Goal: Task Accomplishment & Management: Complete application form

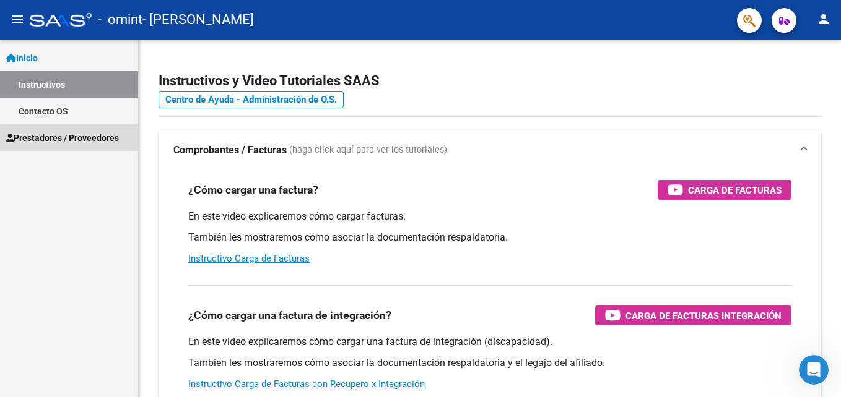
click at [77, 140] on span "Prestadores / Proveedores" at bounding box center [62, 138] width 113 height 14
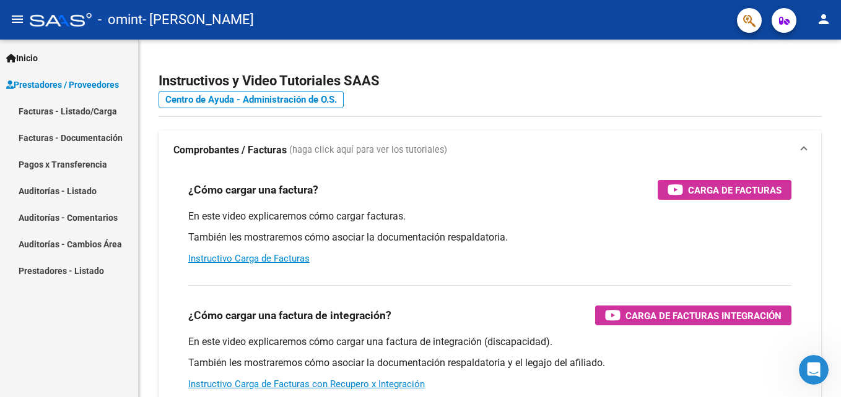
click at [66, 117] on link "Facturas - Listado/Carga" at bounding box center [69, 111] width 138 height 27
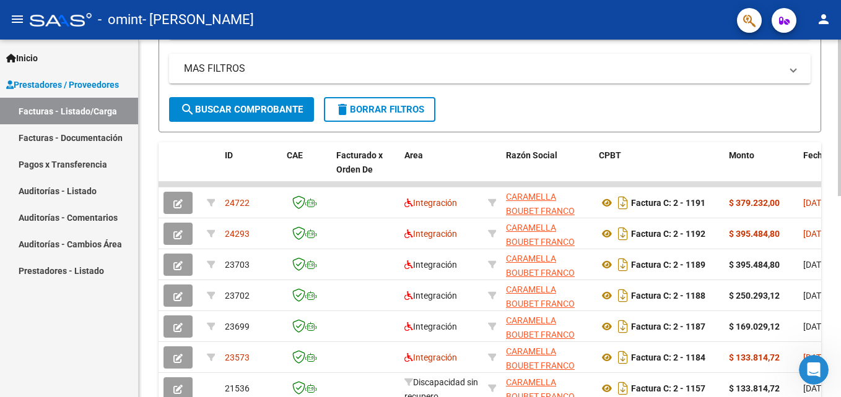
scroll to position [277, 0]
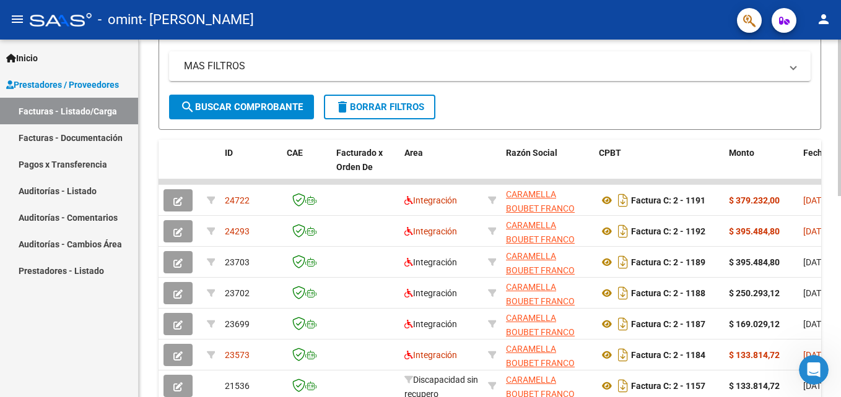
click at [840, 288] on html "menu - omint - [PERSON_NAME] person Inicio Instructivos Contacto OS Prestadores…" at bounding box center [420, 198] width 841 height 397
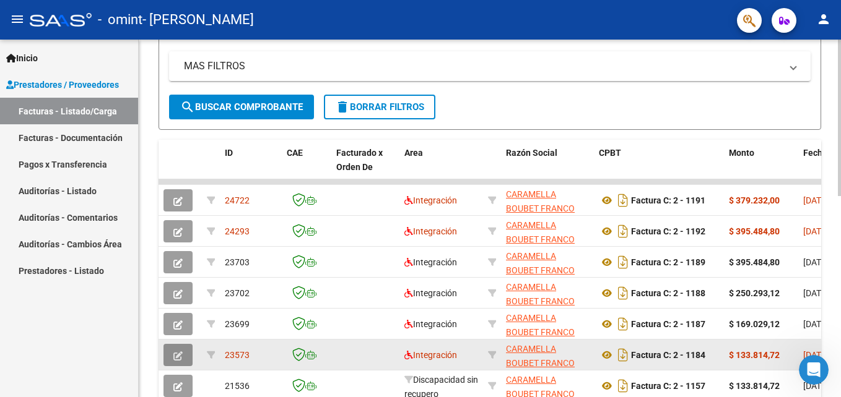
click at [179, 354] on icon "button" at bounding box center [177, 356] width 9 height 9
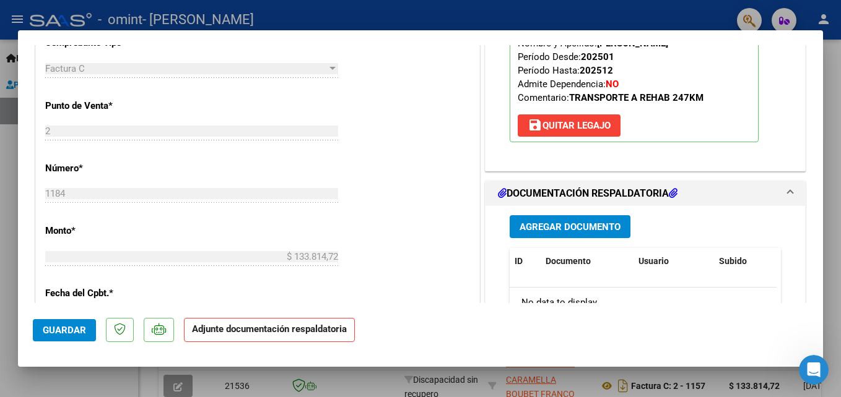
scroll to position [464, 0]
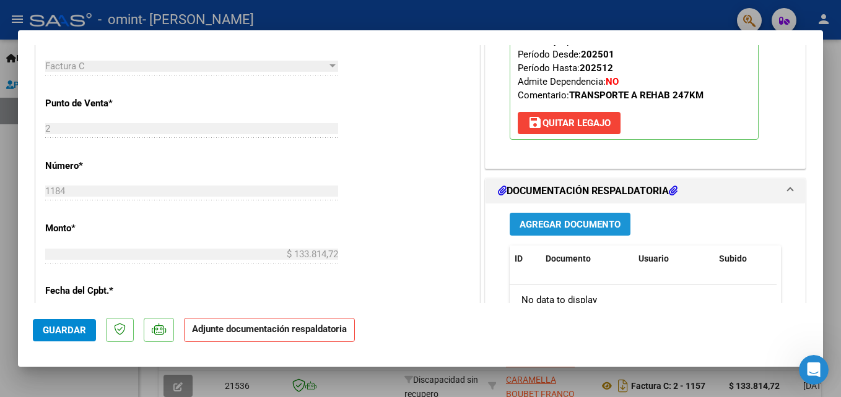
click at [577, 222] on span "Agregar Documento" at bounding box center [569, 224] width 101 height 11
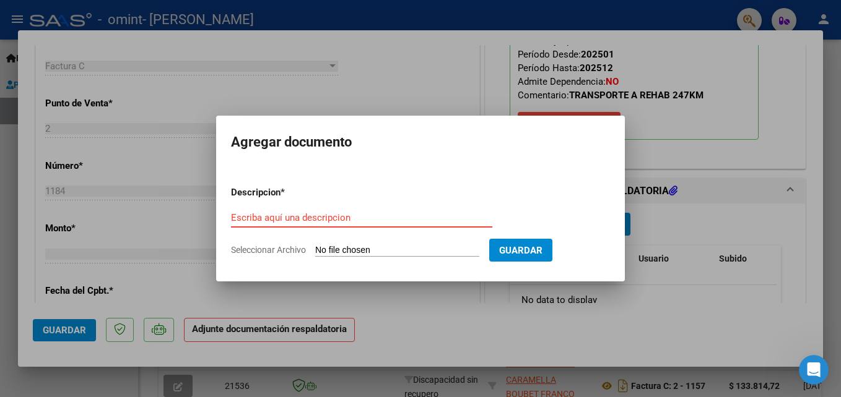
click at [503, 246] on span "Guardar" at bounding box center [520, 250] width 43 height 11
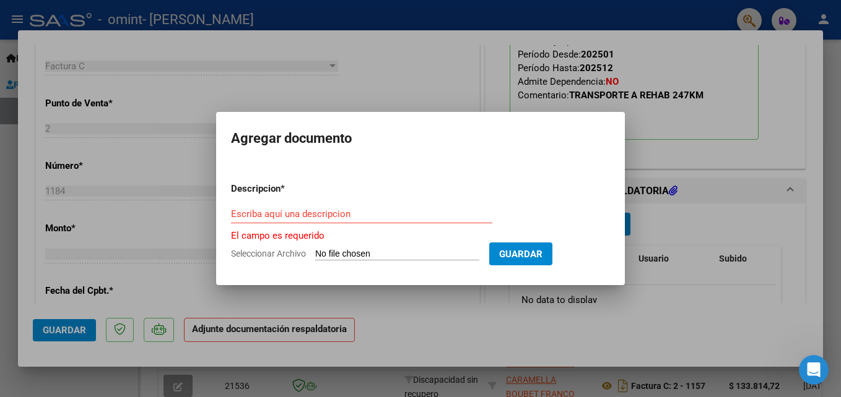
click at [382, 78] on div at bounding box center [420, 198] width 841 height 397
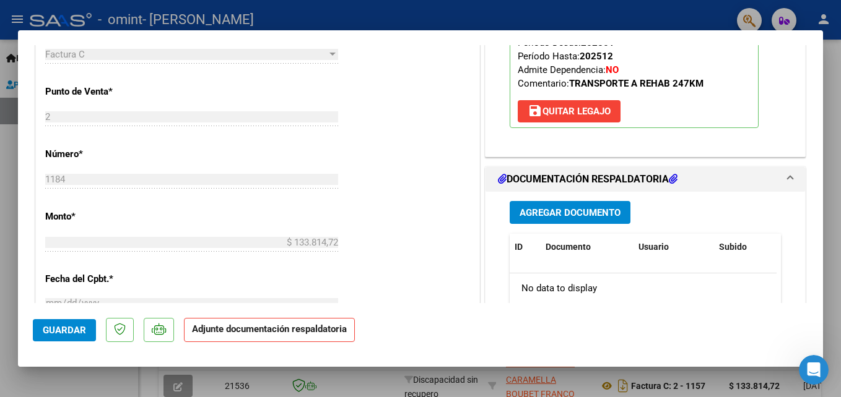
scroll to position [495, 0]
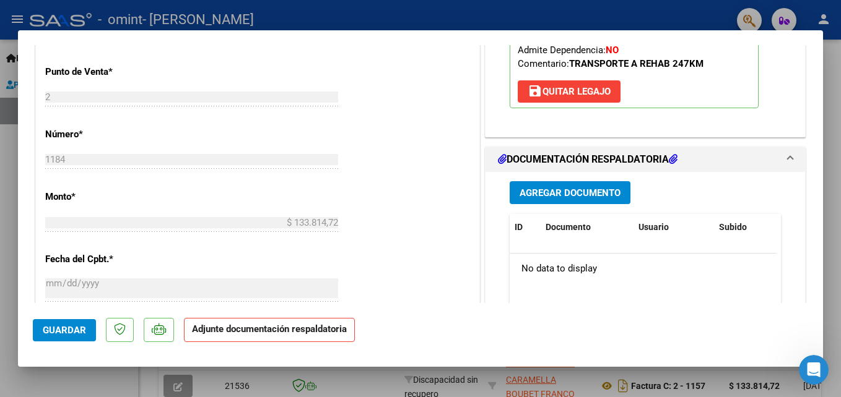
click at [579, 195] on span "Agregar Documento" at bounding box center [569, 193] width 101 height 11
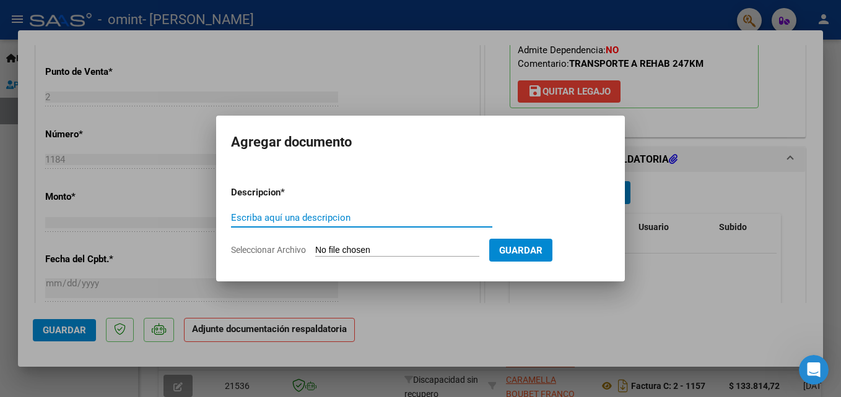
click at [367, 216] on input "Escriba aquí una descripcion" at bounding box center [361, 217] width 261 height 11
type input "PLANILLA [PERSON_NAME] SEPTIEMBRE"
click at [360, 248] on input "Seleccionar Archivo" at bounding box center [397, 251] width 164 height 12
type input "C:\fakepath\PLANILLA [PERSON_NAME] SEPTIEMBRE.pdf"
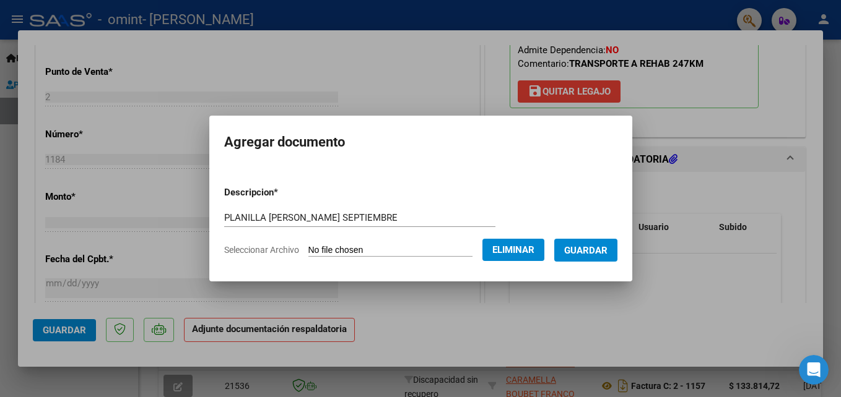
click at [589, 243] on button "Guardar" at bounding box center [585, 250] width 63 height 23
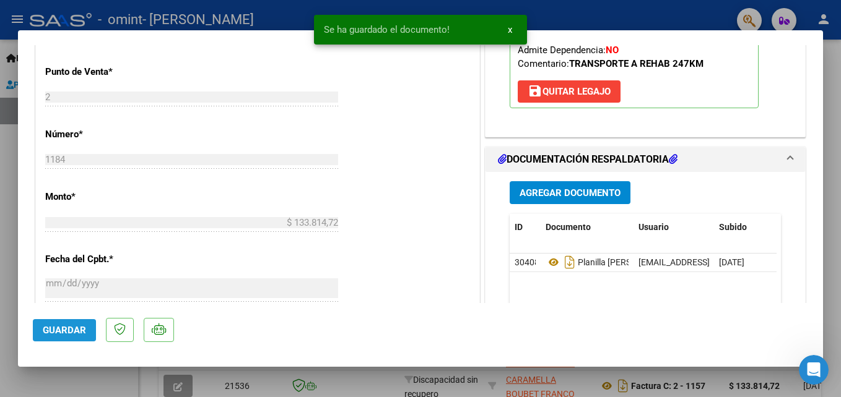
click at [63, 327] on span "Guardar" at bounding box center [64, 330] width 43 height 11
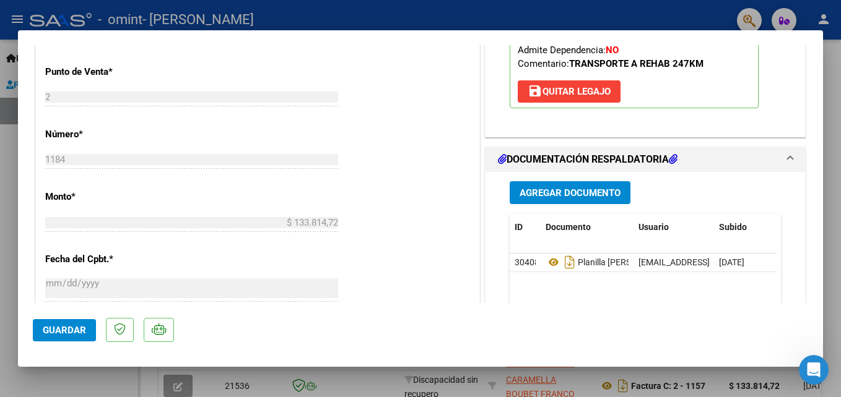
click at [722, 19] on div at bounding box center [420, 198] width 841 height 397
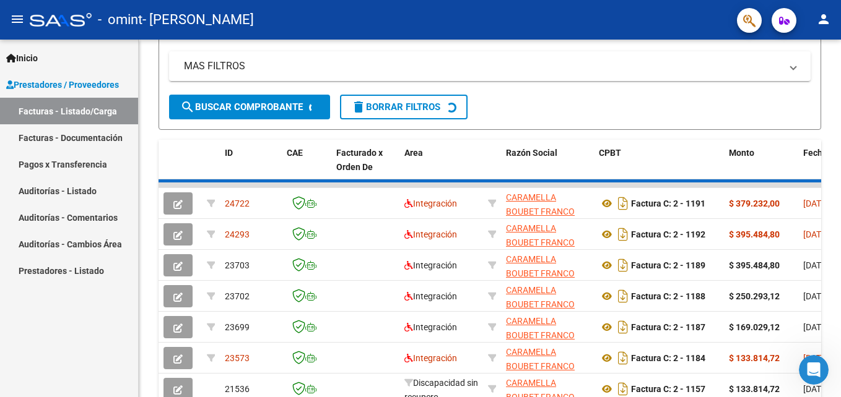
scroll to position [277, 0]
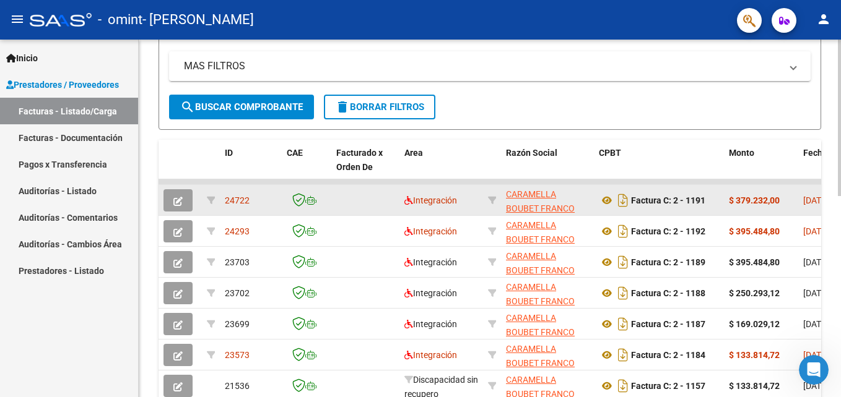
click at [178, 202] on icon "button" at bounding box center [177, 201] width 9 height 9
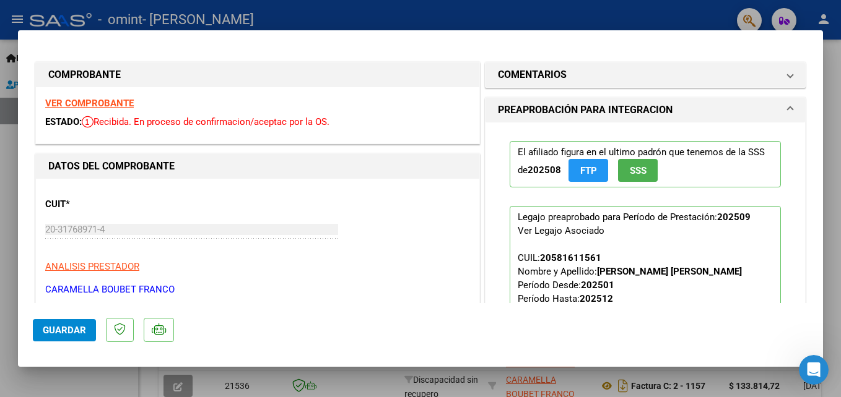
scroll to position [225, 0]
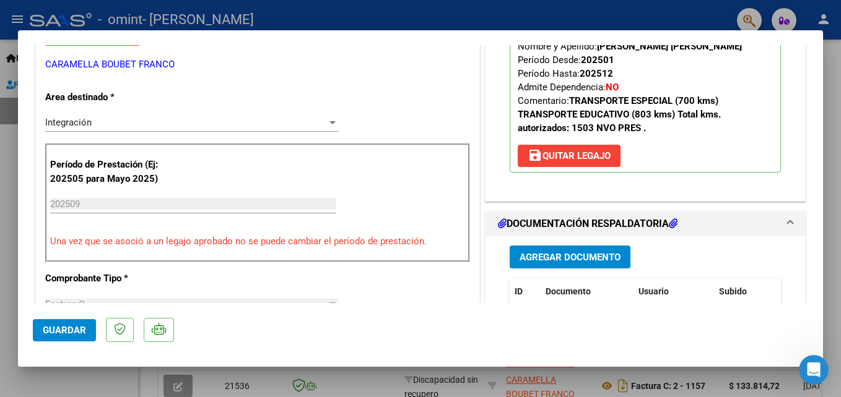
click at [547, 259] on span "Agregar Documento" at bounding box center [569, 257] width 101 height 11
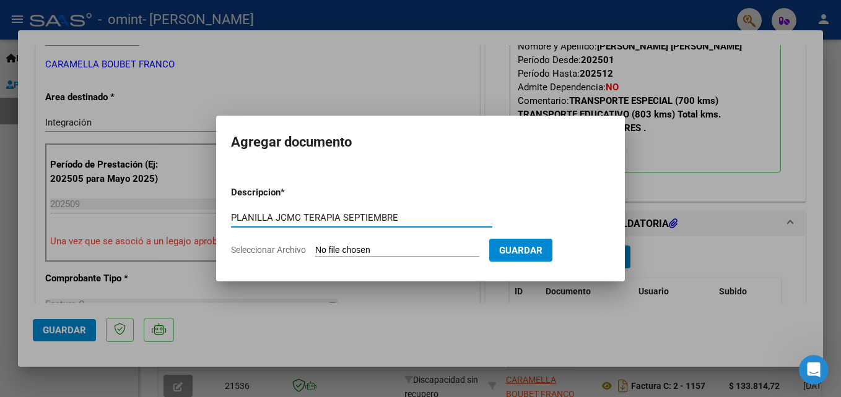
type input "PLANILLA JCMC TERAPIA SEPTIEMBRE"
click at [356, 251] on input "Seleccionar Archivo" at bounding box center [397, 251] width 164 height 12
type input "C:\fakepath\planilla JCMC Septiembre terapia.pdf"
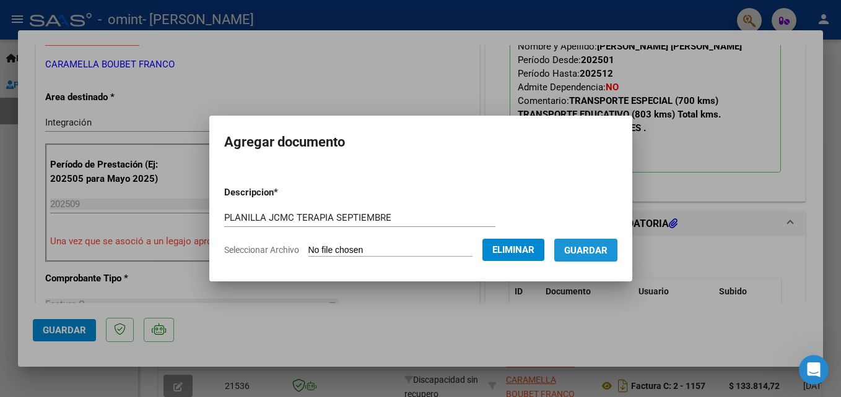
click at [587, 253] on span "Guardar" at bounding box center [585, 250] width 43 height 11
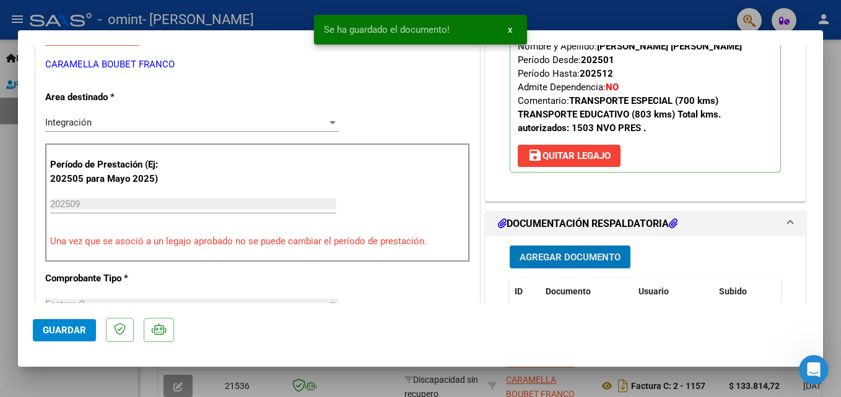
click at [77, 329] on span "Guardar" at bounding box center [64, 330] width 43 height 11
click at [510, 28] on span "x" at bounding box center [510, 29] width 4 height 11
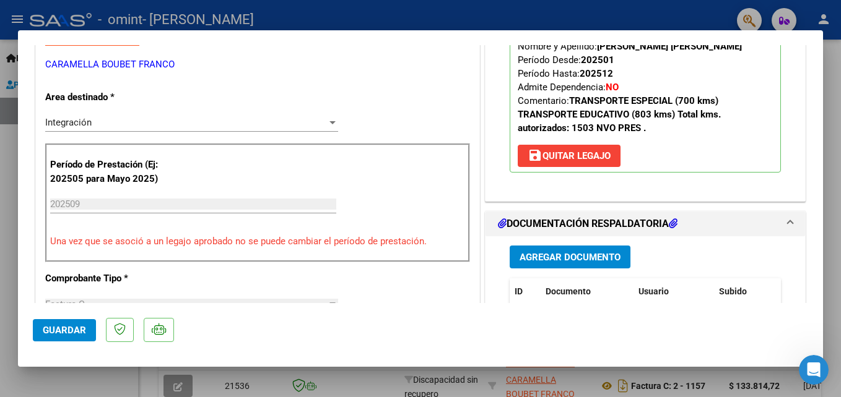
click at [605, 19] on div at bounding box center [420, 198] width 841 height 397
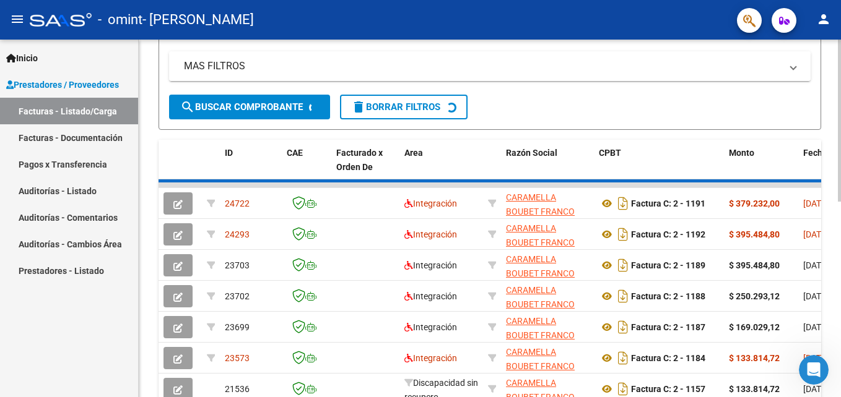
scroll to position [277, 0]
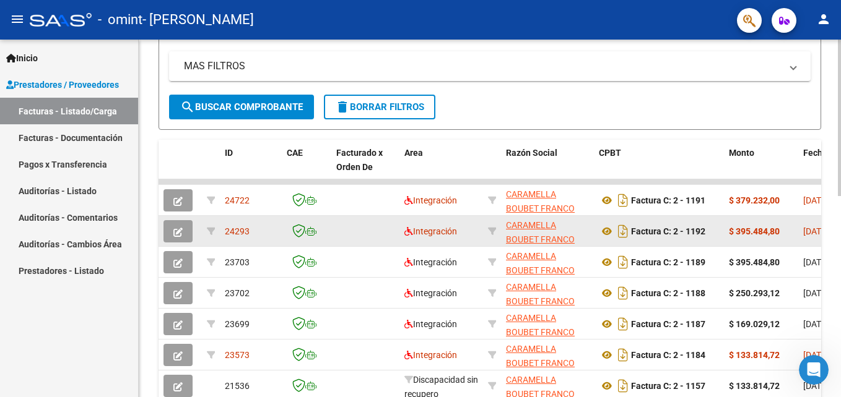
click at [181, 231] on icon "button" at bounding box center [177, 232] width 9 height 9
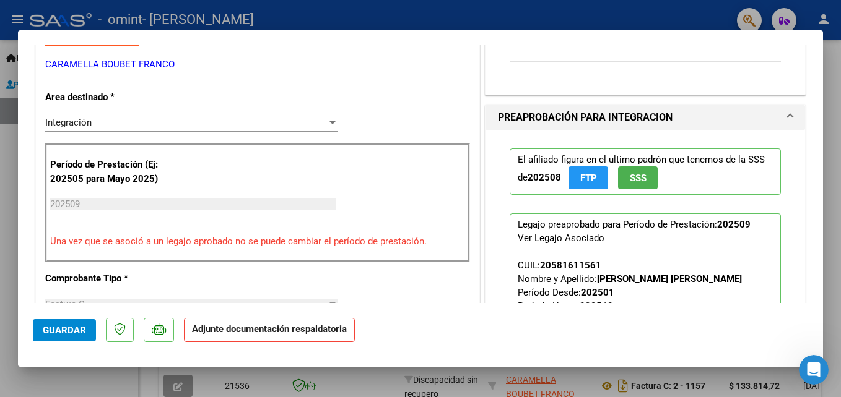
scroll to position [451, 0]
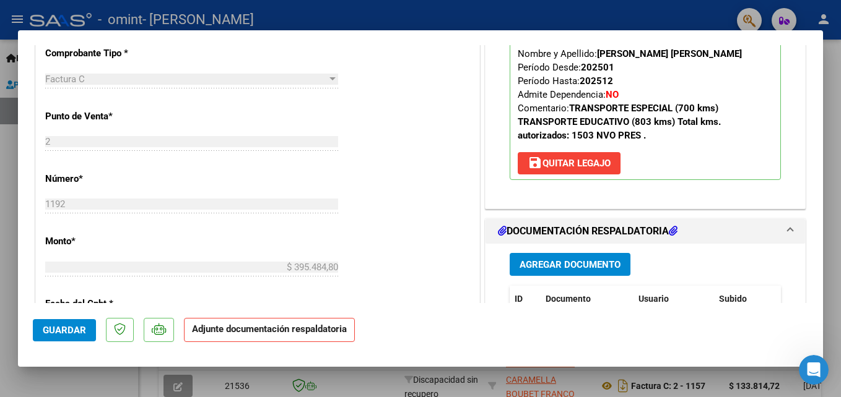
click at [559, 267] on span "Agregar Documento" at bounding box center [569, 264] width 101 height 11
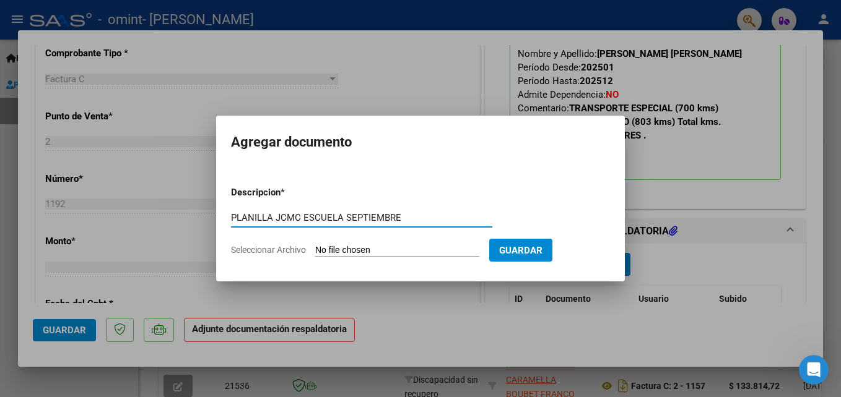
type input "PLANILLA JCMC ESCUELA SEPTIEMBRE"
click at [366, 249] on input "Seleccionar Archivo" at bounding box center [397, 251] width 164 height 12
type input "C:\fakepath\planilla JCMC Septiembre escuela.pdf"
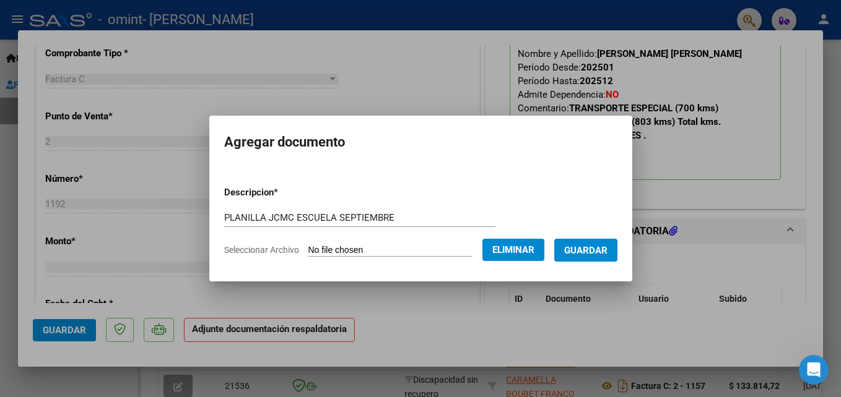
click at [579, 256] on span "Guardar" at bounding box center [585, 250] width 43 height 11
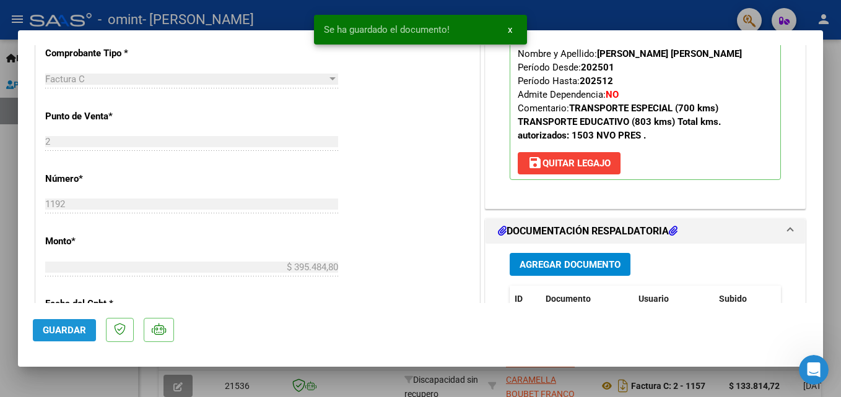
click at [77, 328] on span "Guardar" at bounding box center [64, 330] width 43 height 11
drag, startPoint x: 509, startPoint y: 28, endPoint x: 519, endPoint y: 24, distance: 10.8
click at [509, 28] on span "x" at bounding box center [510, 29] width 4 height 11
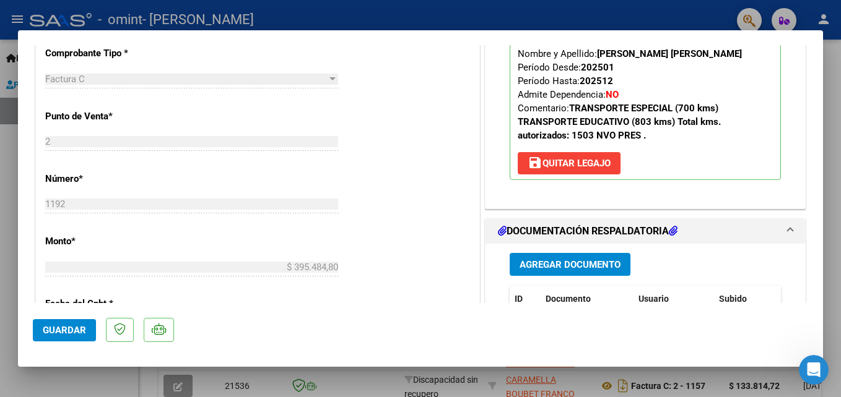
click at [529, 24] on div at bounding box center [420, 198] width 841 height 397
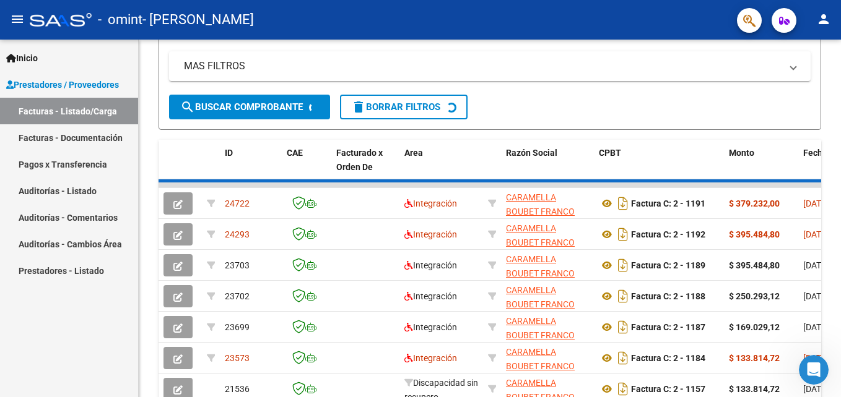
scroll to position [277, 0]
